Goal: Task Accomplishment & Management: Complete application form

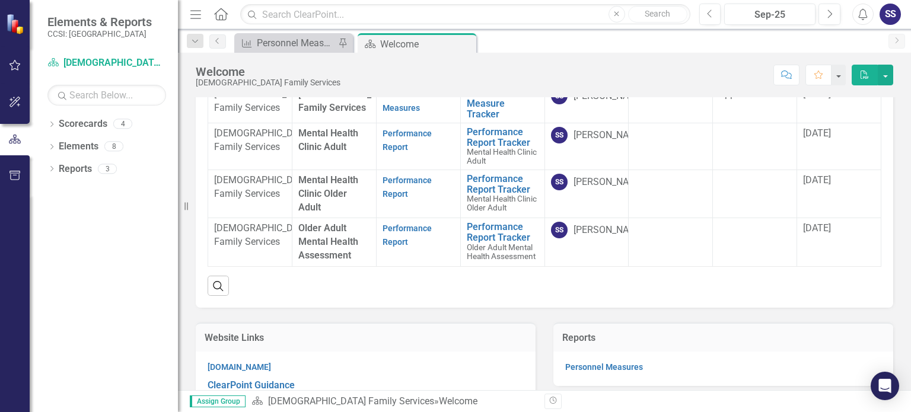
scroll to position [59, 0]
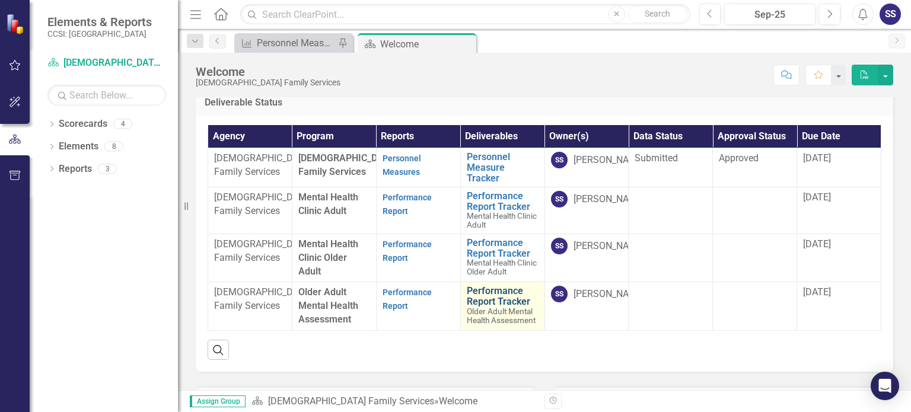
click at [491, 307] on link "Performance Report Tracker" at bounding box center [503, 296] width 72 height 21
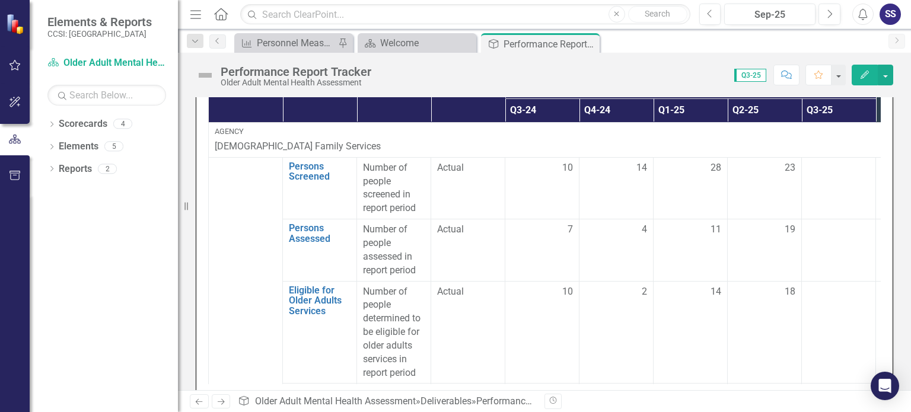
scroll to position [330, 0]
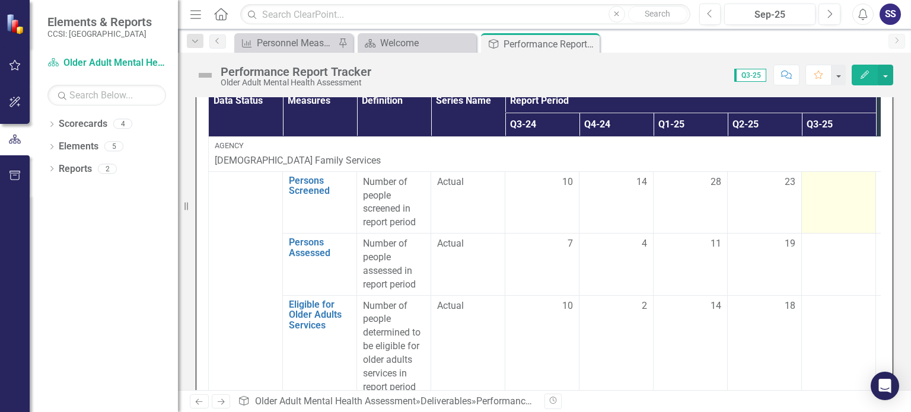
click at [822, 205] on td at bounding box center [839, 202] width 74 height 62
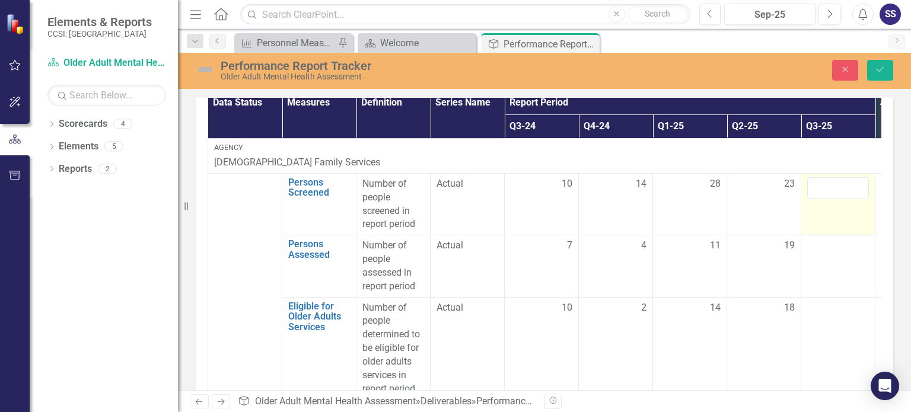
scroll to position [276, 0]
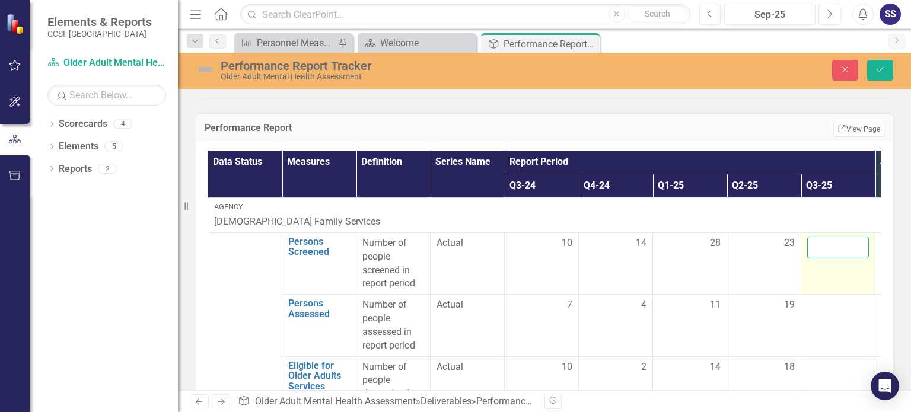
click at [829, 243] on input "number" at bounding box center [838, 248] width 62 height 22
type input "-1"
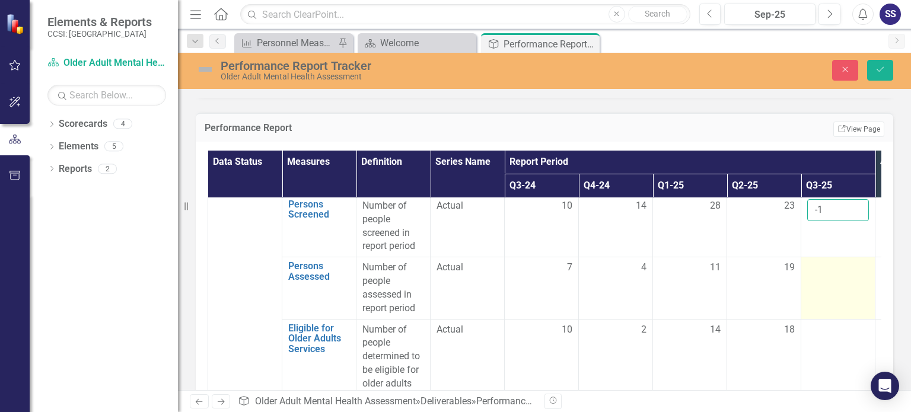
scroll to position [0, 0]
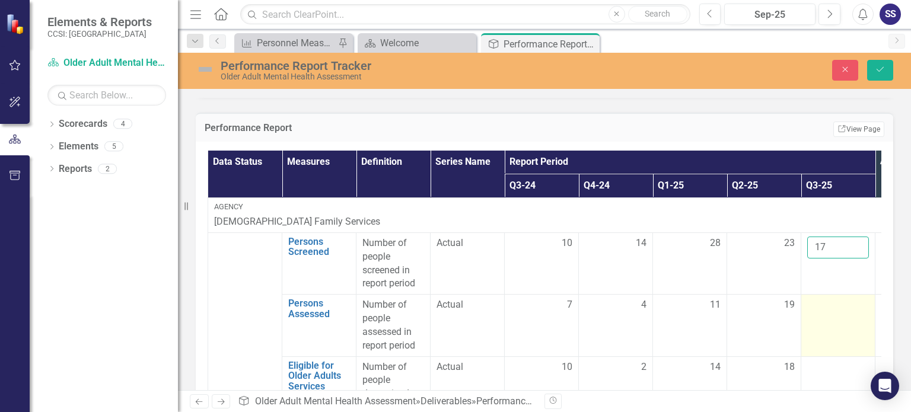
type input "17"
click at [838, 320] on td at bounding box center [838, 326] width 74 height 62
click at [833, 330] on td at bounding box center [838, 326] width 74 height 62
click at [826, 304] on input "number" at bounding box center [838, 309] width 62 height 22
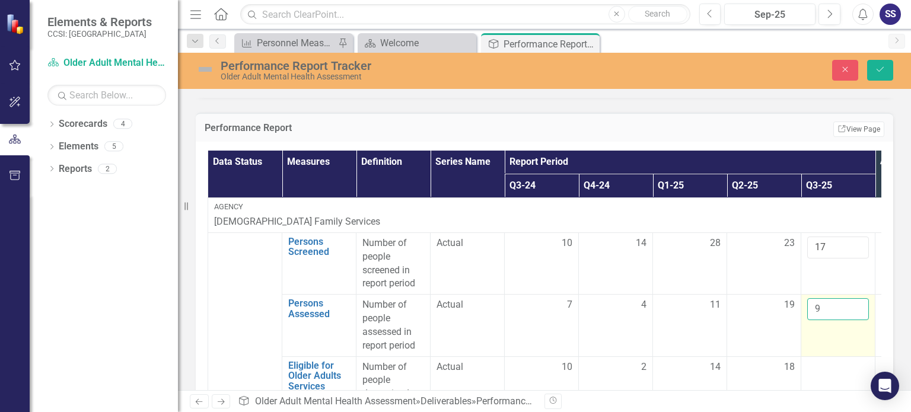
scroll to position [107, 0]
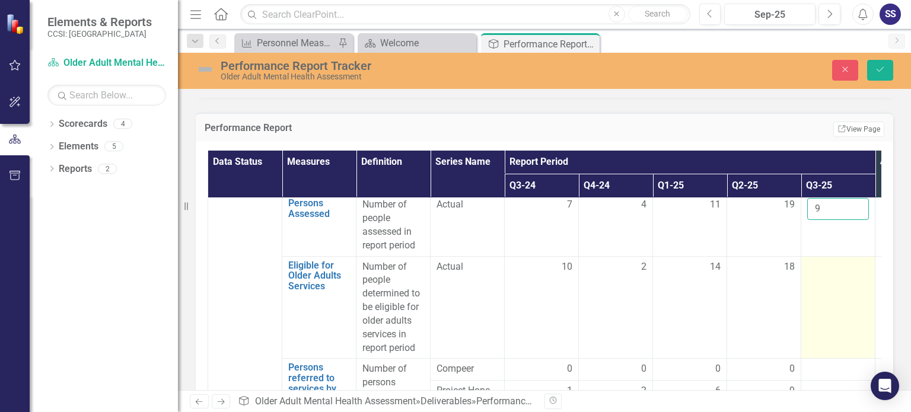
type input "9"
click at [824, 273] on td at bounding box center [838, 307] width 74 height 103
click at [823, 270] on td at bounding box center [838, 307] width 74 height 103
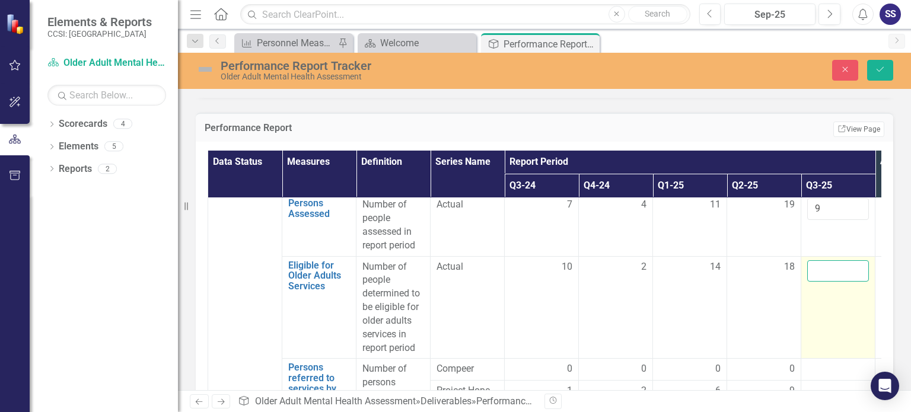
click at [829, 262] on input "number" at bounding box center [838, 271] width 62 height 22
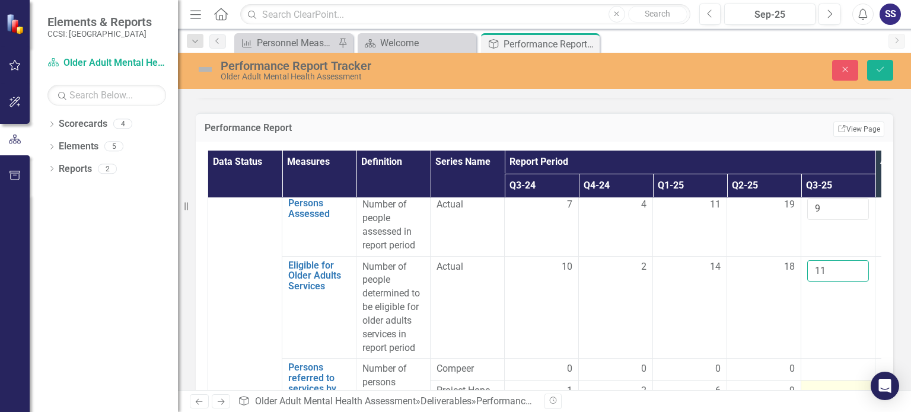
type input "11"
click at [826, 381] on td at bounding box center [838, 392] width 74 height 22
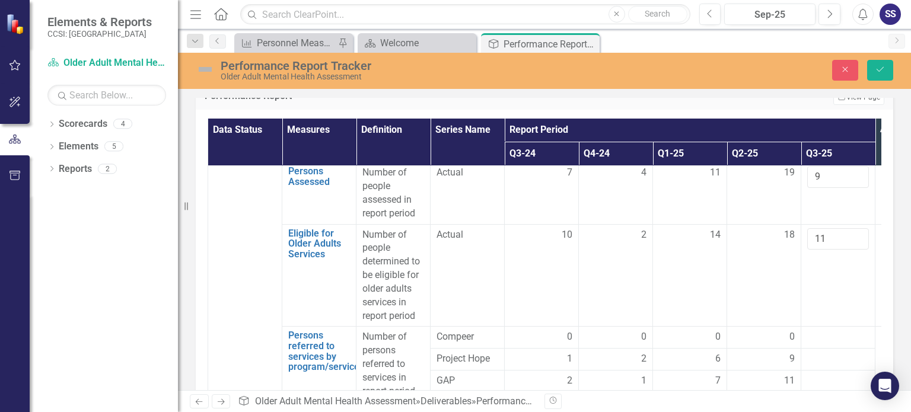
scroll to position [335, 0]
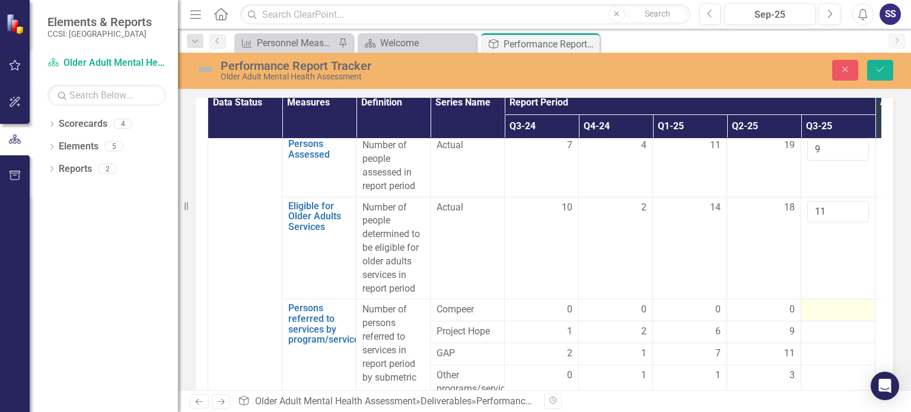
click at [844, 304] on div at bounding box center [838, 310] width 62 height 14
click at [843, 303] on div at bounding box center [838, 310] width 62 height 14
click at [842, 303] on div at bounding box center [838, 310] width 62 height 14
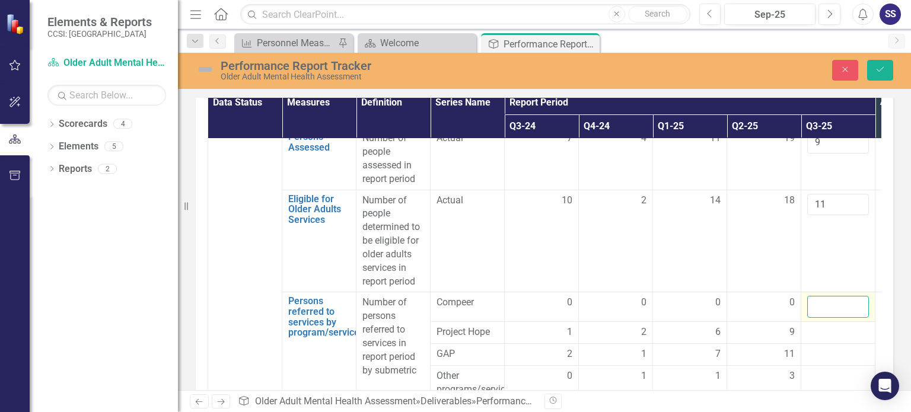
click at [837, 298] on input "number" at bounding box center [838, 307] width 62 height 22
type input "-1"
type input "0"
click at [826, 334] on div at bounding box center [838, 333] width 62 height 14
click at [828, 329] on div at bounding box center [838, 333] width 62 height 14
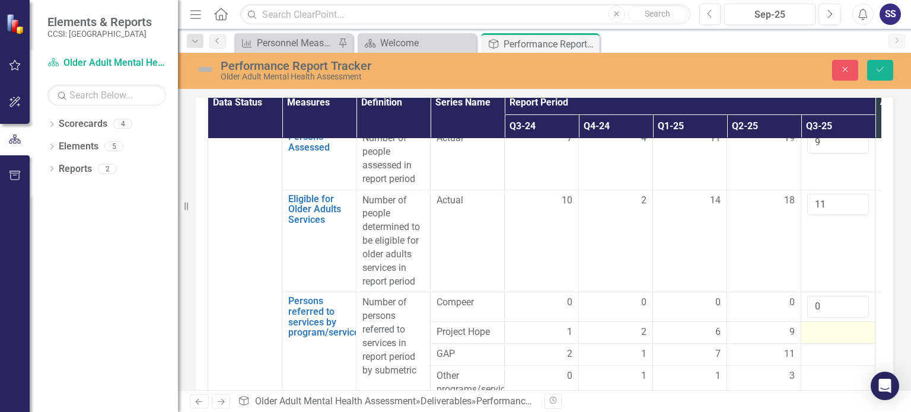
click at [828, 329] on div at bounding box center [838, 333] width 62 height 14
click at [828, 329] on input "number" at bounding box center [838, 337] width 62 height 22
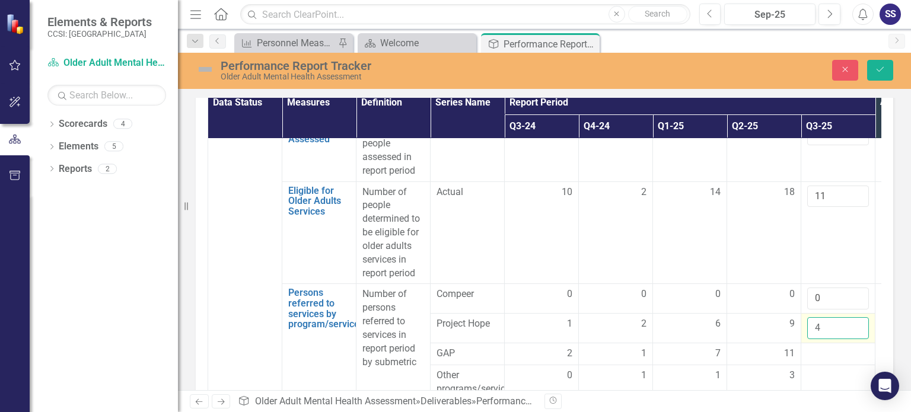
scroll to position [122, 0]
type input "4"
click at [828, 347] on div at bounding box center [838, 354] width 62 height 14
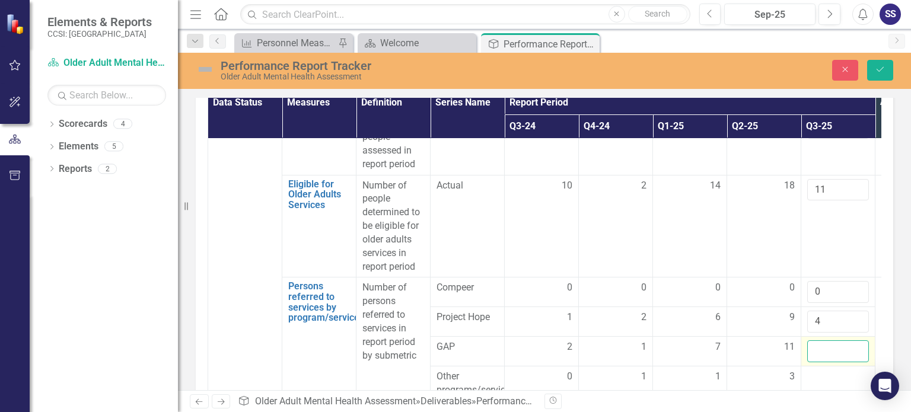
click at [842, 343] on input "number" at bounding box center [838, 351] width 62 height 22
type input "6"
click at [844, 374] on div at bounding box center [838, 377] width 62 height 14
click at [849, 381] on td at bounding box center [838, 382] width 74 height 35
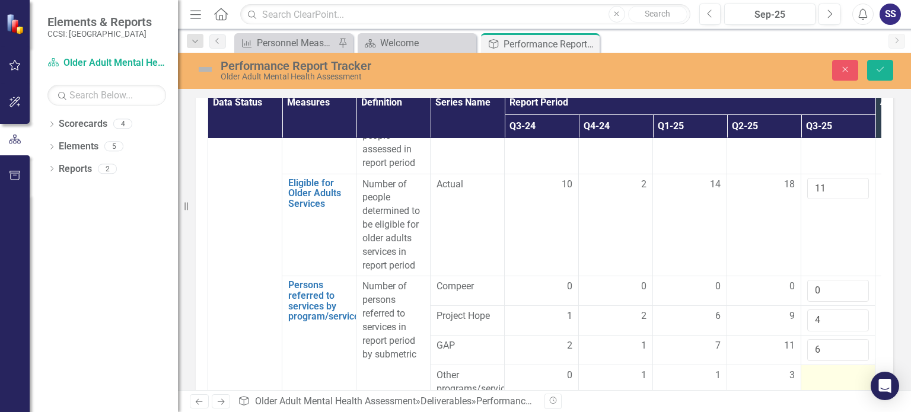
click at [846, 377] on td at bounding box center [838, 382] width 74 height 35
click at [841, 375] on input "number" at bounding box center [838, 380] width 62 height 22
type input "5"
click at [876, 70] on icon "Save" at bounding box center [880, 69] width 11 height 8
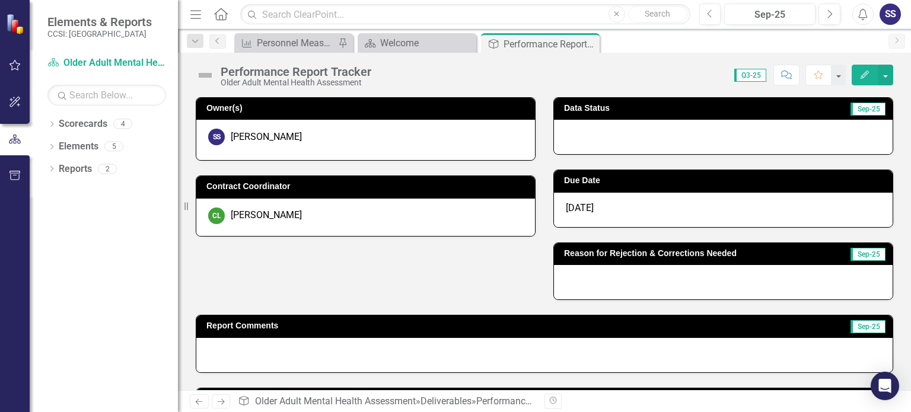
scroll to position [59, 0]
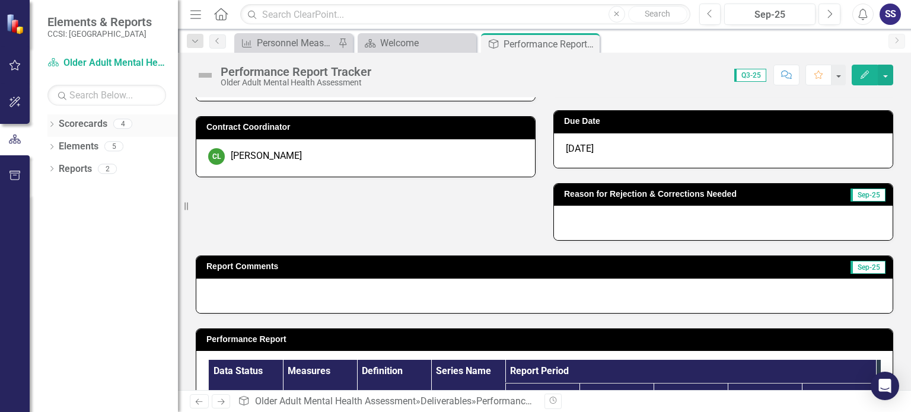
click at [59, 125] on link "Scorecards" at bounding box center [83, 124] width 49 height 14
click at [56, 125] on div "Dropdown Scorecards 4" at bounding box center [112, 125] width 131 height 23
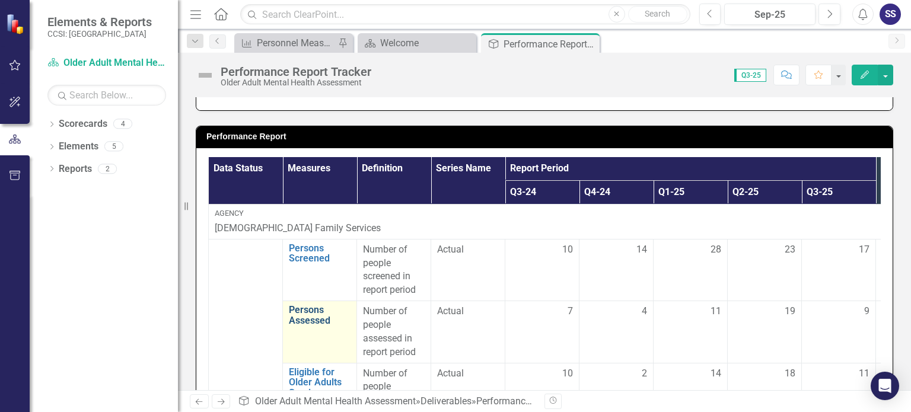
scroll to position [297, 0]
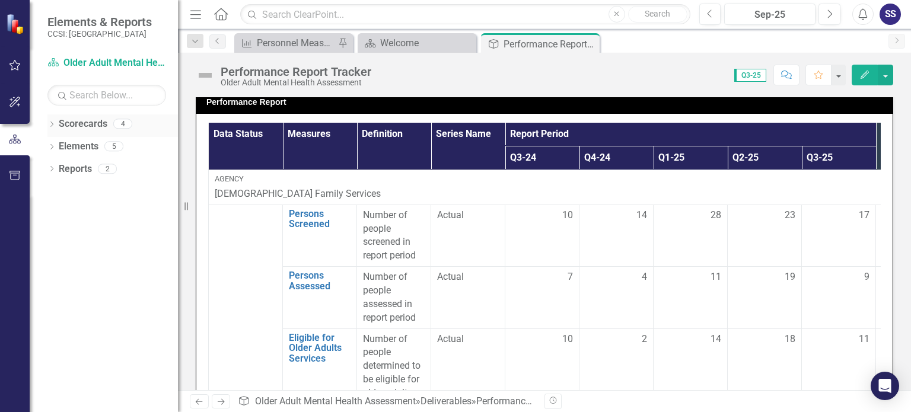
click at [47, 122] on icon "Dropdown" at bounding box center [51, 125] width 8 height 7
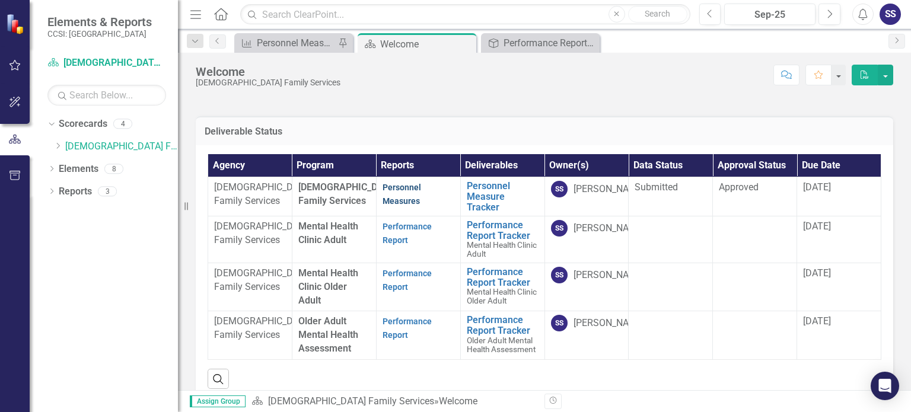
scroll to position [59, 0]
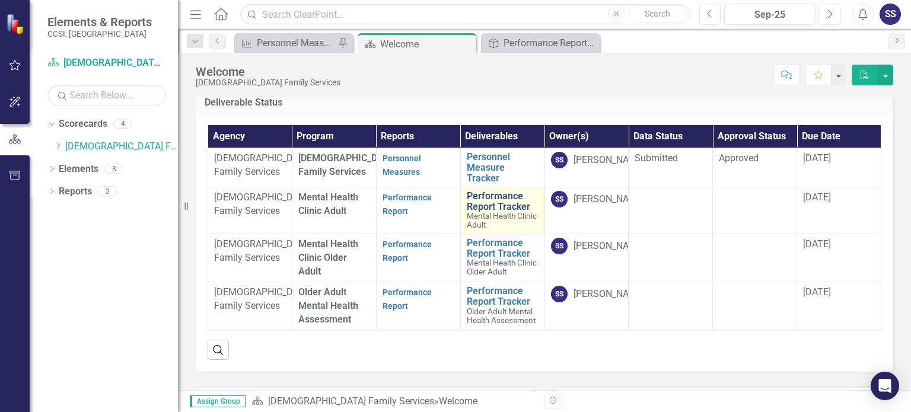
click at [501, 212] on link "Performance Report Tracker" at bounding box center [503, 201] width 72 height 21
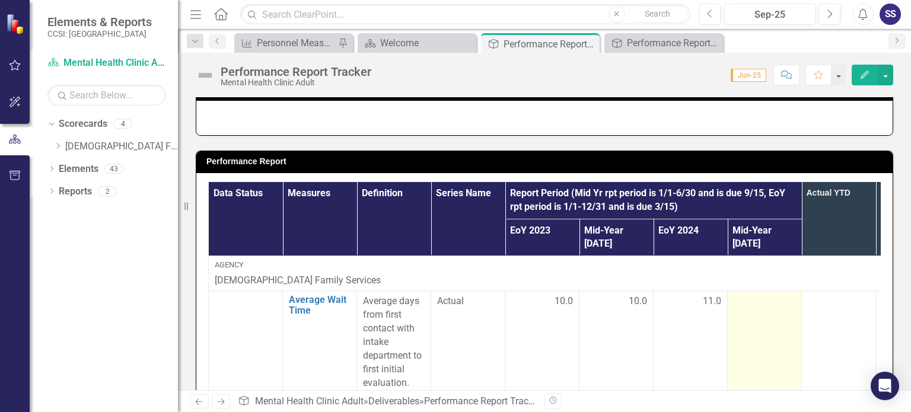
click at [766, 295] on div at bounding box center [765, 302] width 62 height 14
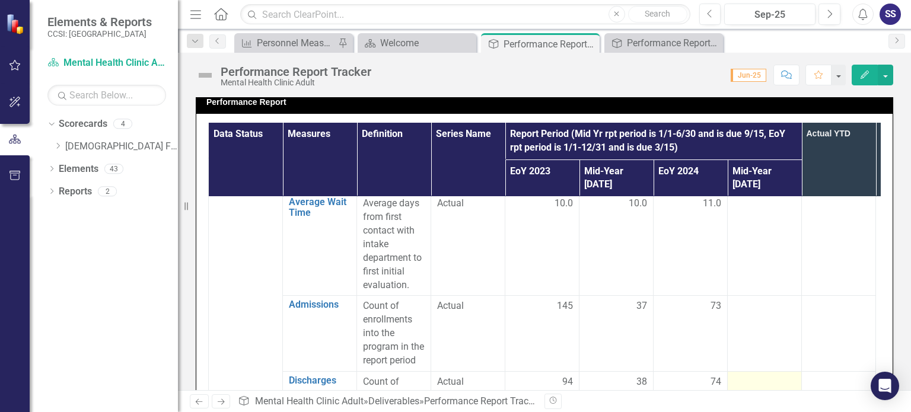
scroll to position [59, 0]
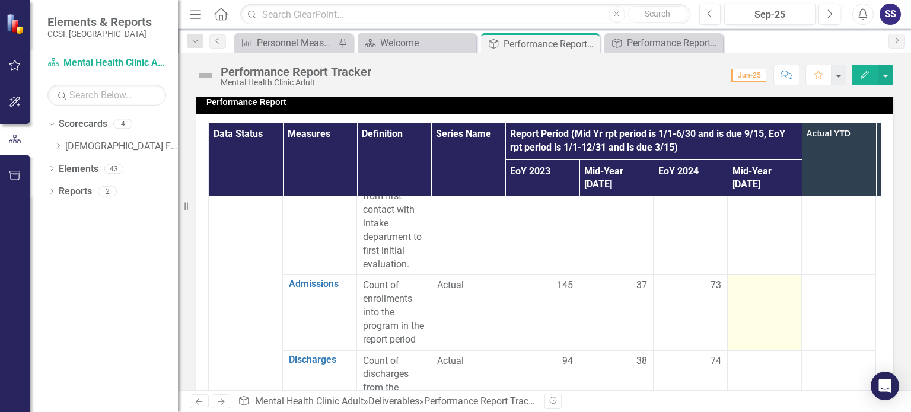
click at [752, 305] on td at bounding box center [765, 312] width 74 height 75
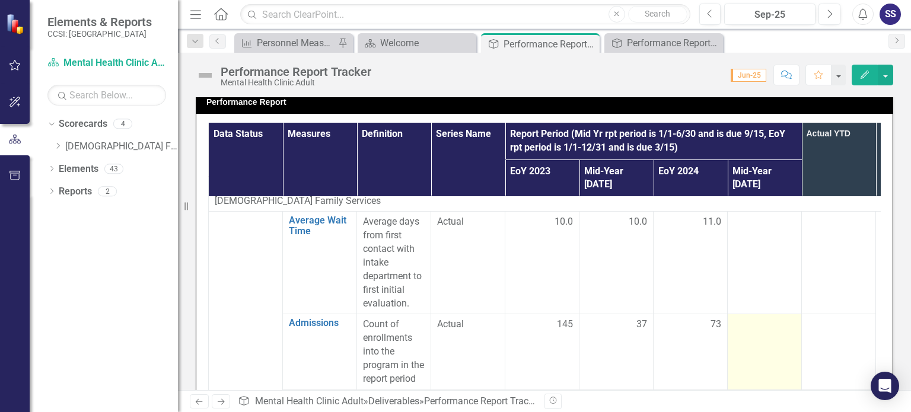
scroll to position [0, 0]
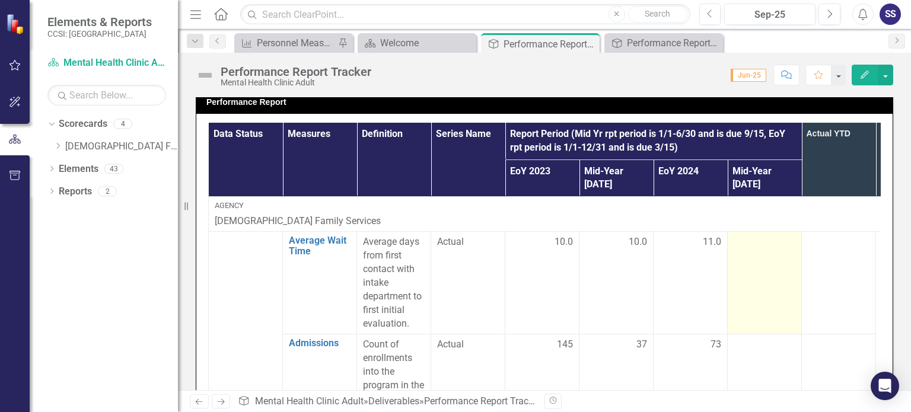
click at [759, 247] on td at bounding box center [765, 283] width 74 height 103
click at [755, 238] on td at bounding box center [765, 283] width 74 height 103
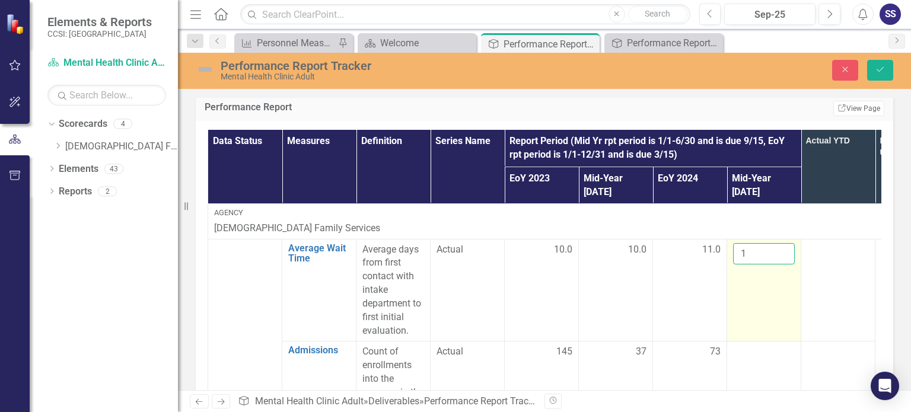
type input "1"
click at [781, 243] on input "1" at bounding box center [764, 254] width 62 height 22
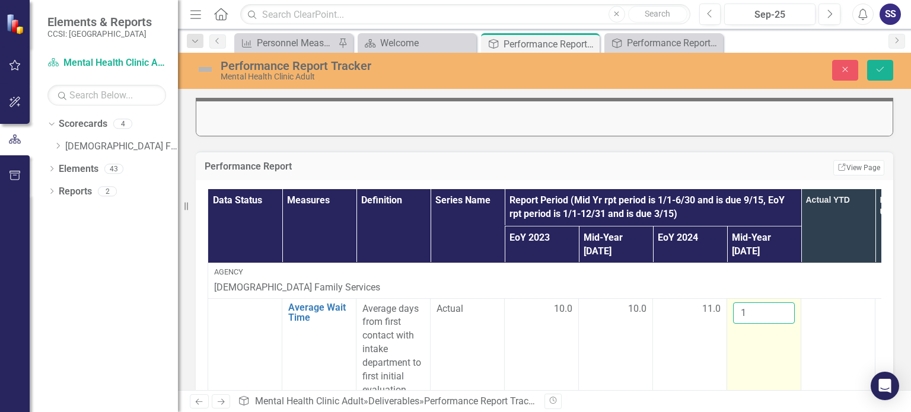
click at [759, 303] on input "1" at bounding box center [764, 314] width 62 height 22
